Goal: Transaction & Acquisition: Purchase product/service

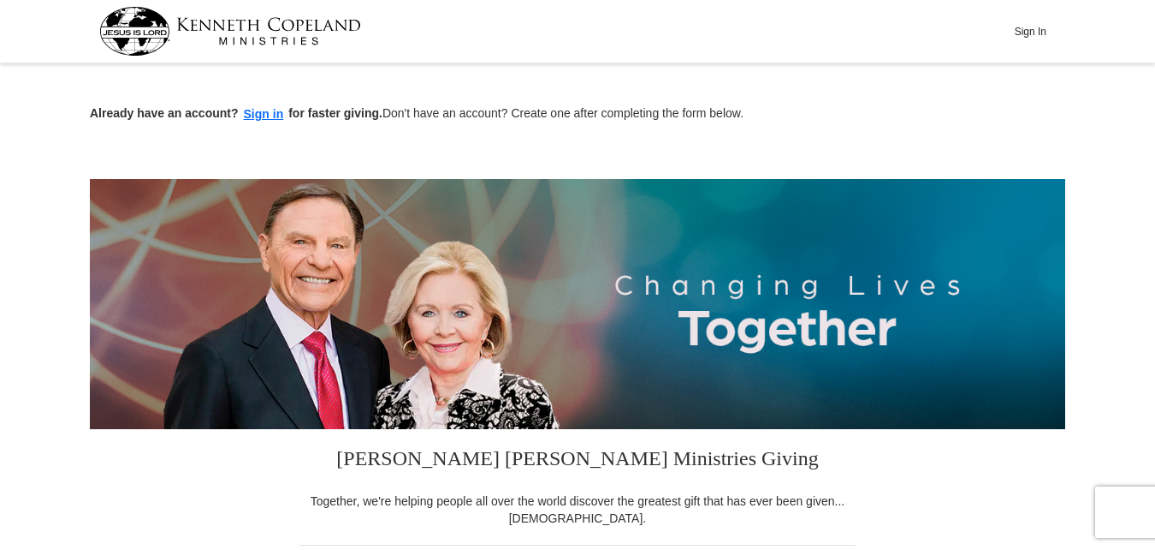
scroll to position [481, 0]
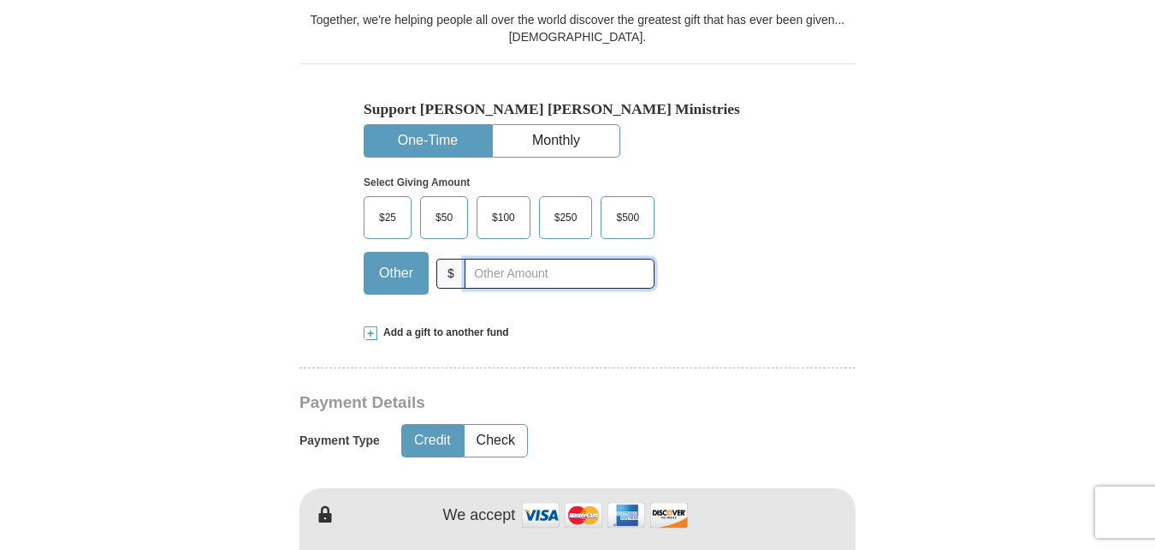
click at [493, 283] on input "text" at bounding box center [560, 273] width 190 height 30
type input "300.00"
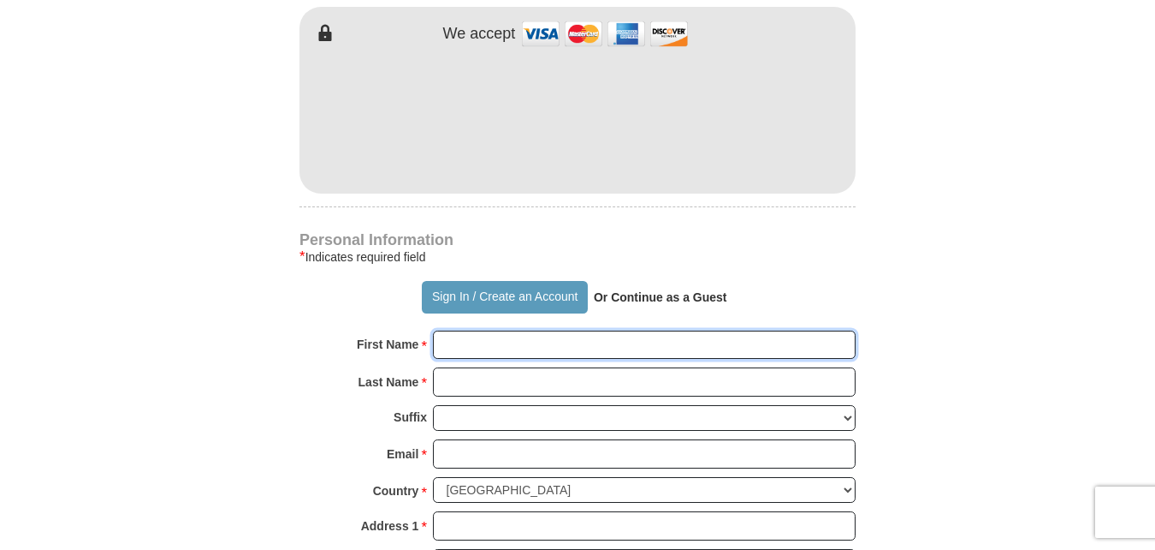
click at [526, 351] on input "First Name *" at bounding box center [644, 344] width 423 height 29
type input "[PERSON_NAME]"
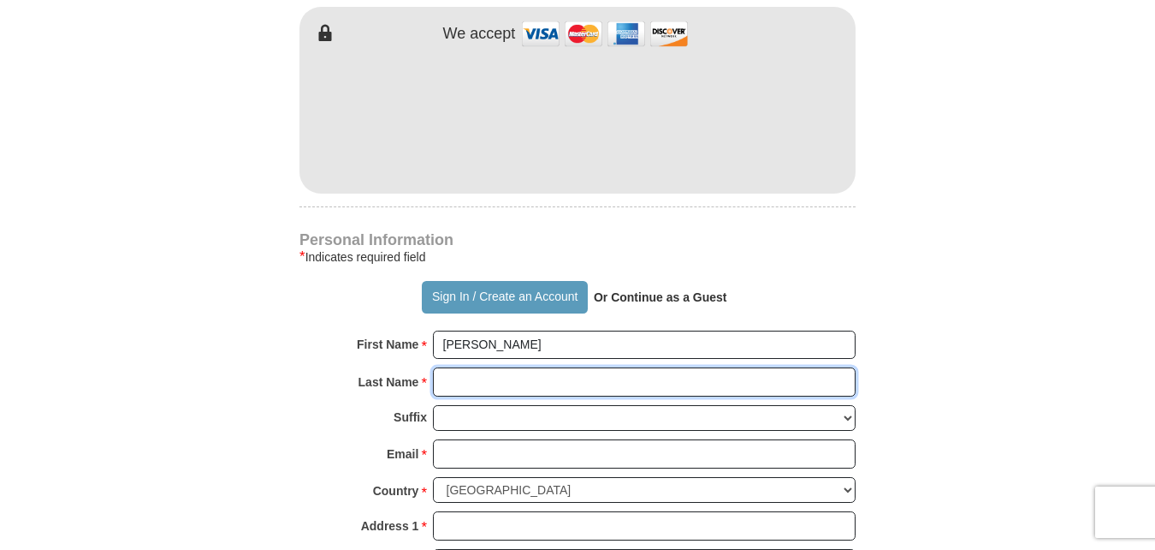
type input "Dickus"
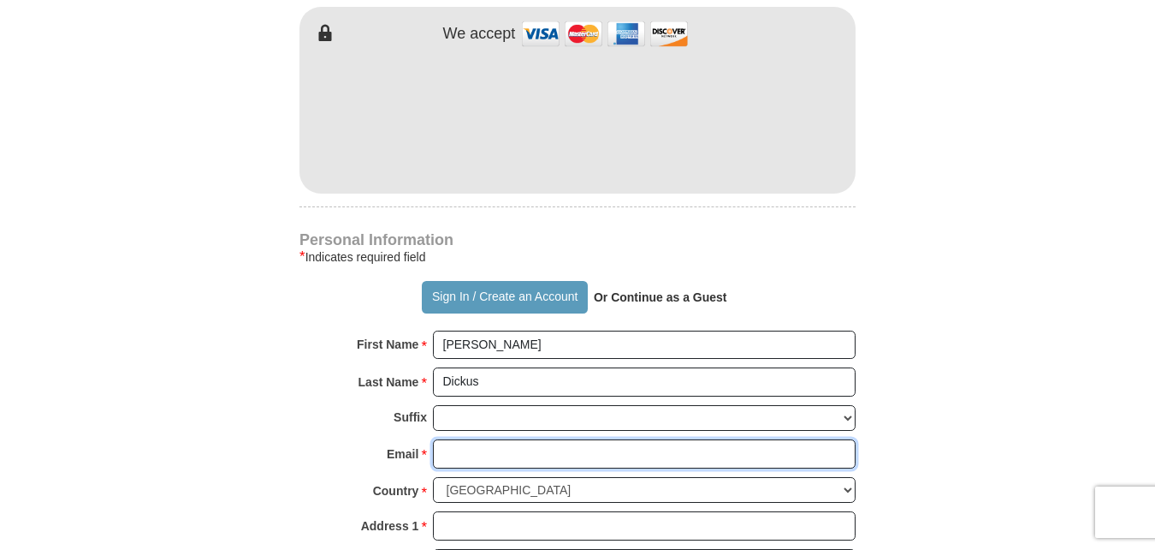
type input "[EMAIL_ADDRESS][DOMAIN_NAME]"
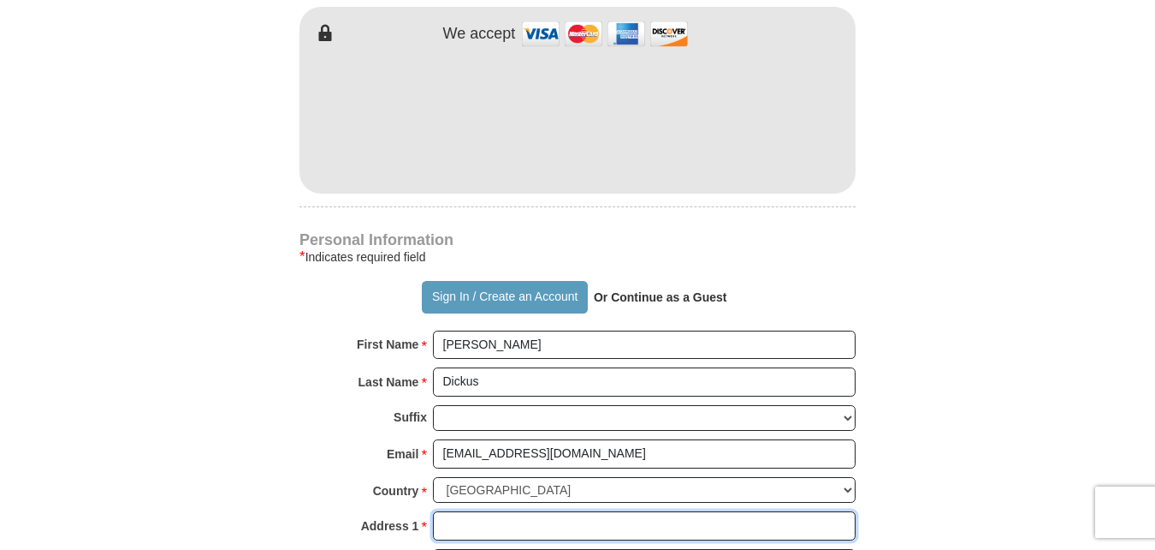
type input "[STREET_ADDRESS]"
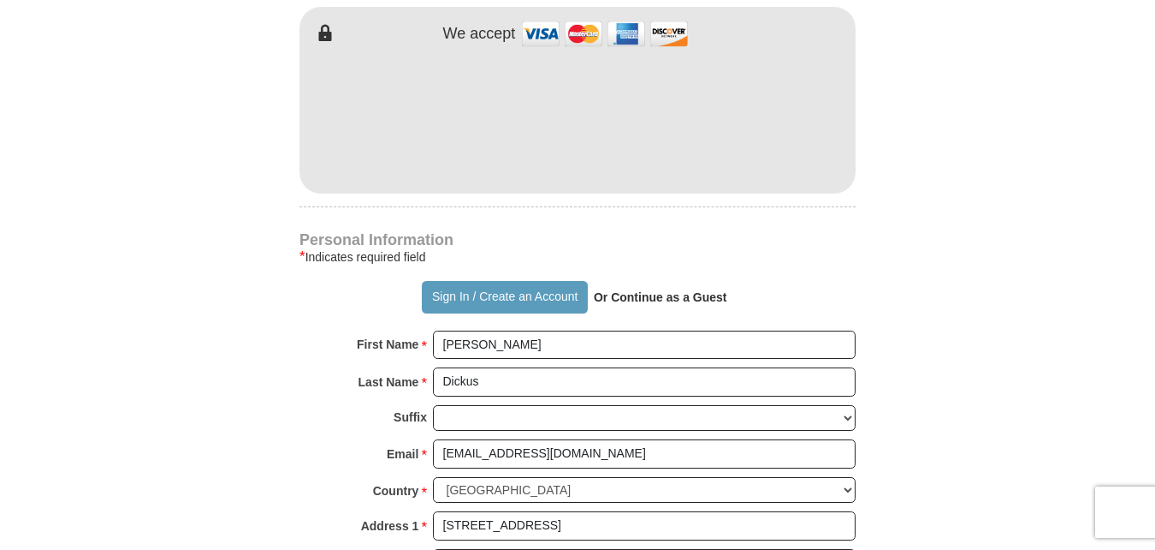
type input "[GEOGRAPHIC_DATA]"
type input "63390"
type input "6362998590"
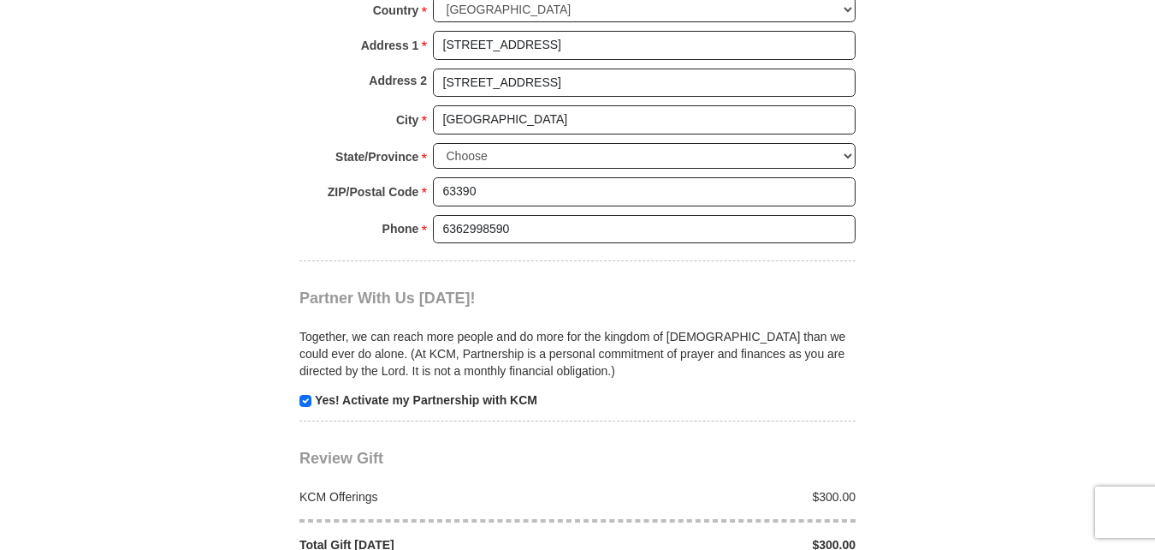
scroll to position [1923, 0]
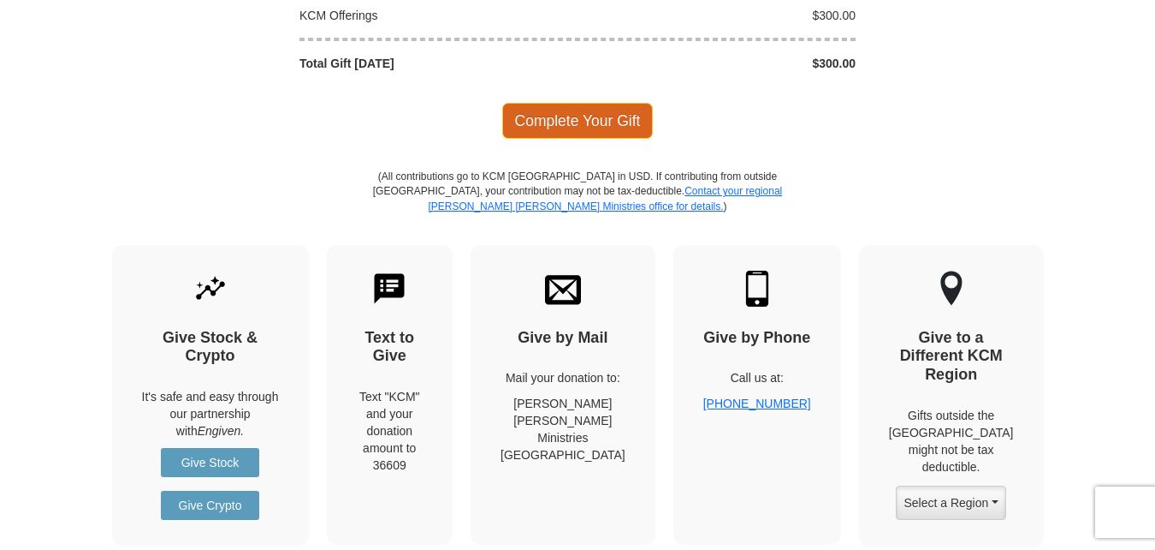
click at [590, 119] on span "Complete Your Gift" at bounding box center [577, 121] width 151 height 36
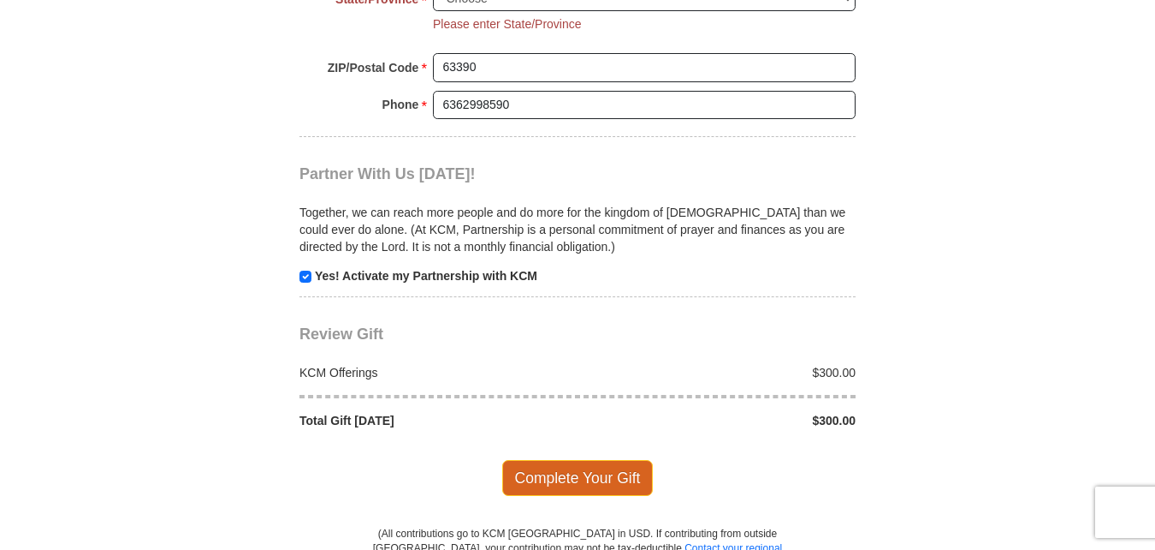
scroll to position [1569, 0]
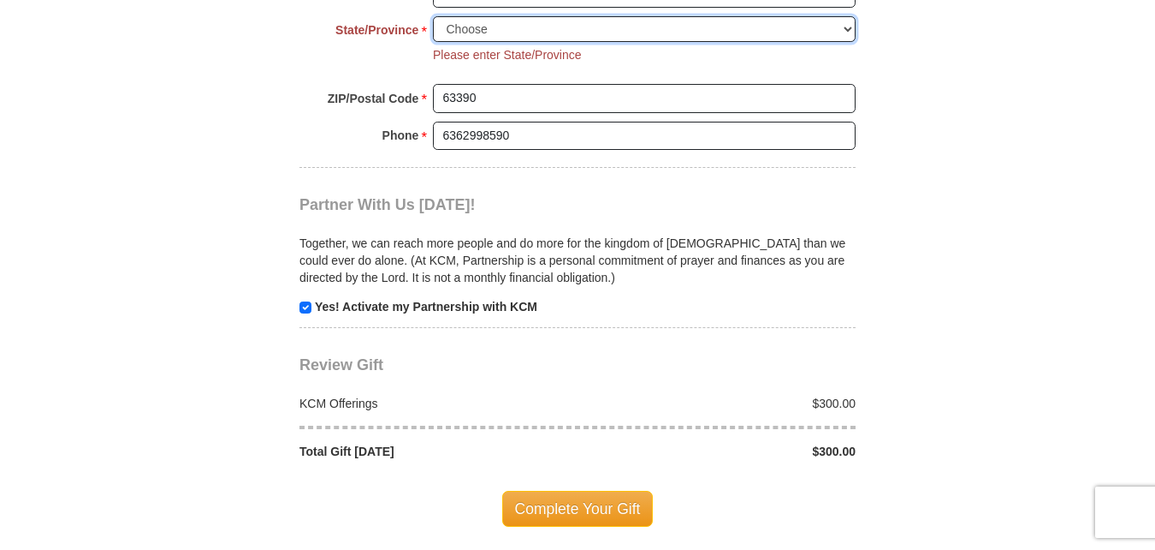
click at [850, 31] on select "Choose [US_STATE] [US_STATE] [US_STATE] [US_STATE] [US_STATE] Armed Forces Amer…" at bounding box center [644, 29] width 423 height 27
click at [849, 29] on select "Choose [US_STATE] [US_STATE] [US_STATE] [US_STATE] [US_STATE] Armed Forces Amer…" at bounding box center [644, 29] width 423 height 27
click at [848, 34] on select "Choose [US_STATE] [US_STATE] [US_STATE] [US_STATE] [US_STATE] Armed Forces Amer…" at bounding box center [644, 29] width 423 height 27
select select "MO"
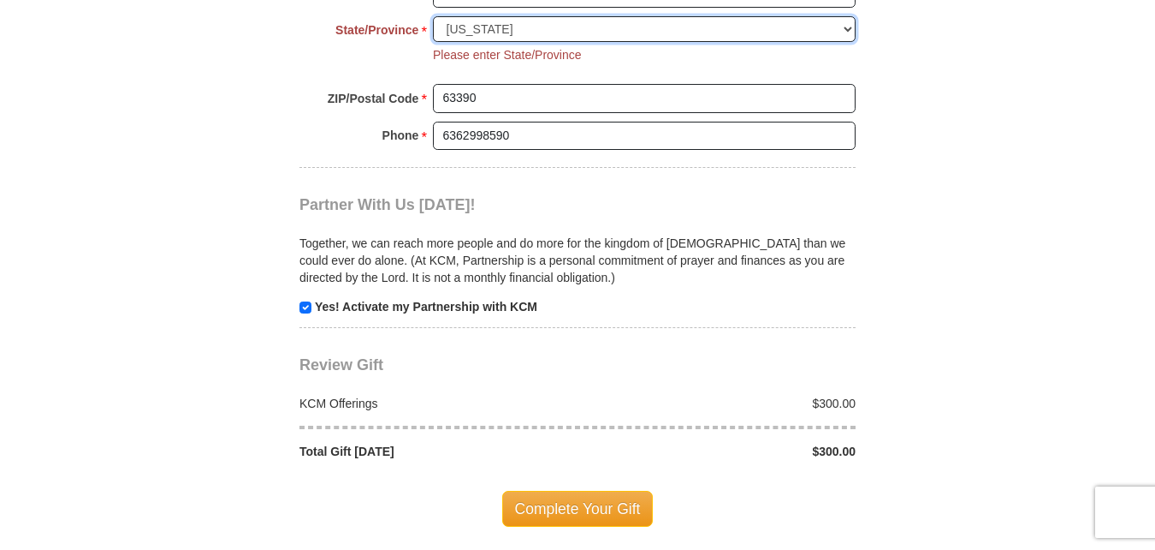
click at [433, 16] on select "Choose [US_STATE] [US_STATE] [US_STATE] [US_STATE] [US_STATE] Armed Forces Amer…" at bounding box center [644, 29] width 423 height 27
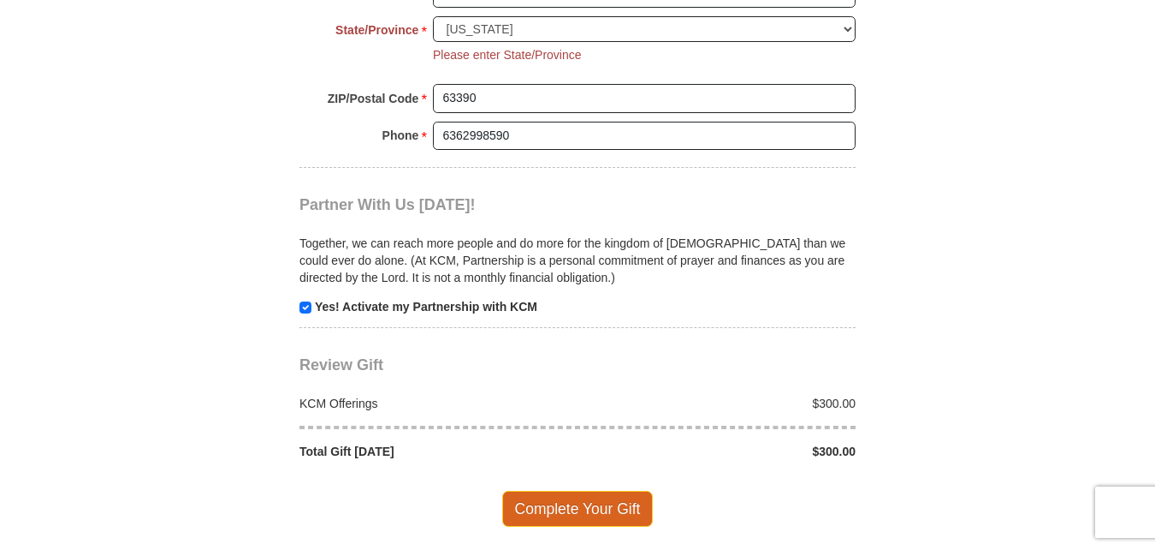
click at [557, 510] on span "Complete Your Gift" at bounding box center [577, 508] width 151 height 36
